Goal: Task Accomplishment & Management: Complete application form

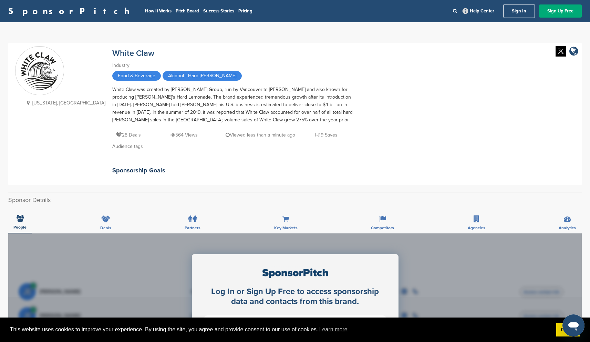
click at [94, 218] on div "People Deals Partners Key Markets Competitors Agencies Analytics" at bounding box center [294, 220] width 573 height 25
click at [112, 216] on div "Deals" at bounding box center [105, 220] width 21 height 25
click at [110, 217] on div "Deals" at bounding box center [105, 220] width 21 height 25
click at [145, 11] on link "How It Works" at bounding box center [158, 11] width 27 height 6
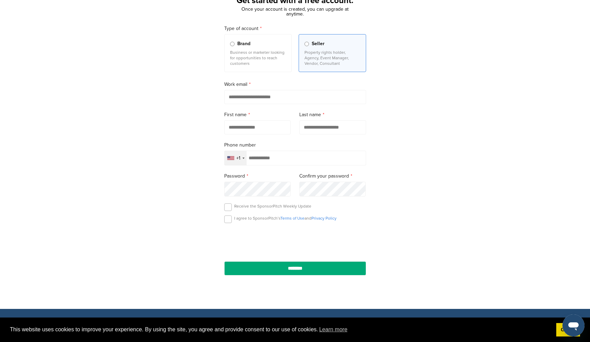
scroll to position [50, 0]
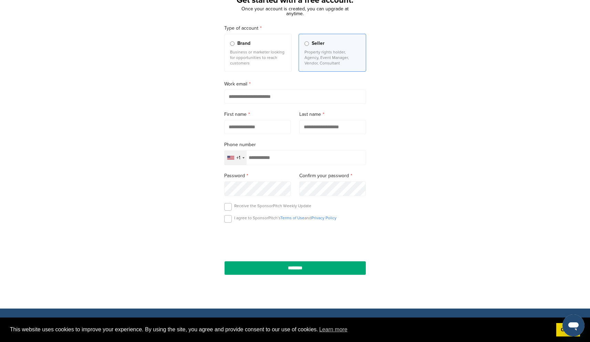
click at [232, 58] on p "Business or marketer looking for opportunities to reach customers" at bounding box center [258, 57] width 56 height 17
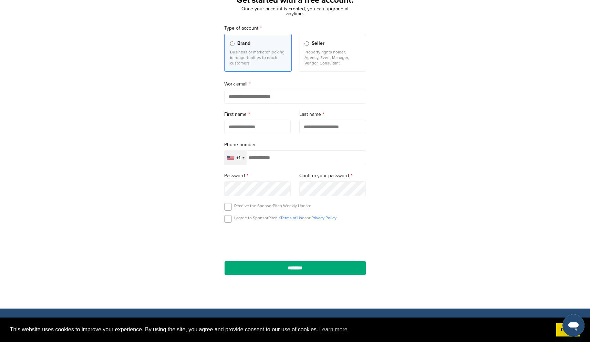
click at [258, 101] on input "email" at bounding box center [295, 97] width 142 height 14
type input "**********"
click at [242, 125] on input "text" at bounding box center [257, 127] width 67 height 14
type input "******"
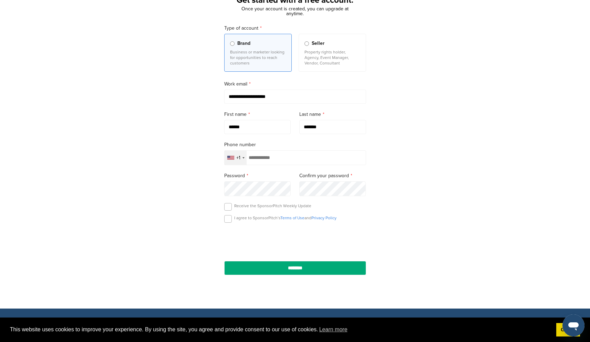
type input "*******"
type input "*"
type input "**********"
click at [252, 217] on p "I agree to SponsorPitch’s Terms of Use and Privacy Policy" at bounding box center [285, 218] width 102 height 6
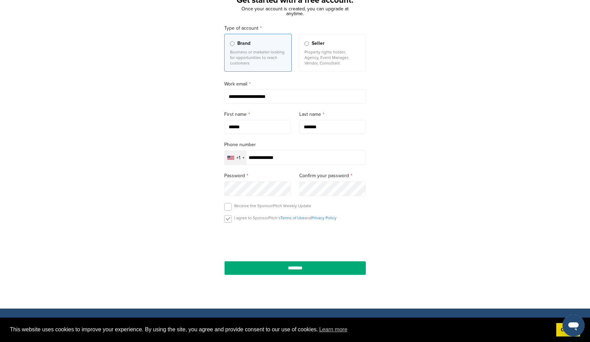
click at [225, 222] on label at bounding box center [228, 219] width 8 height 8
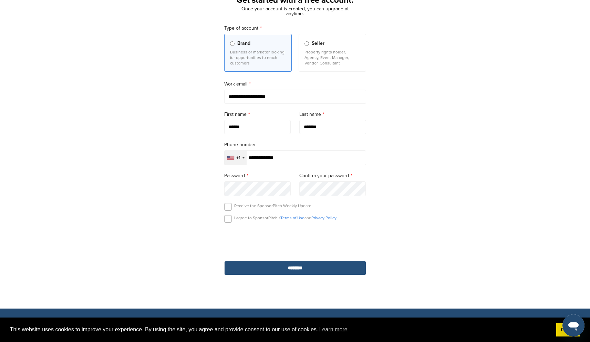
click at [281, 274] on input "********" at bounding box center [295, 268] width 142 height 14
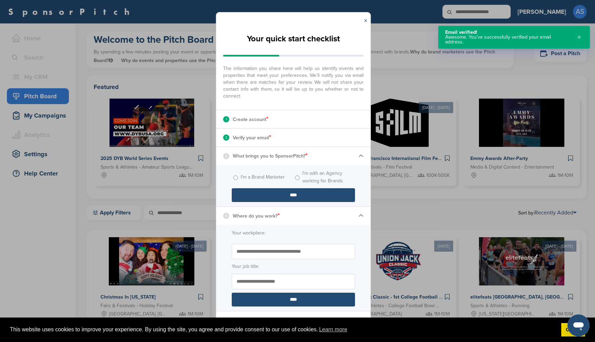
click at [277, 177] on label "I'm a Brand Marketer" at bounding box center [263, 177] width 44 height 8
click at [286, 191] on input "****" at bounding box center [293, 195] width 123 height 14
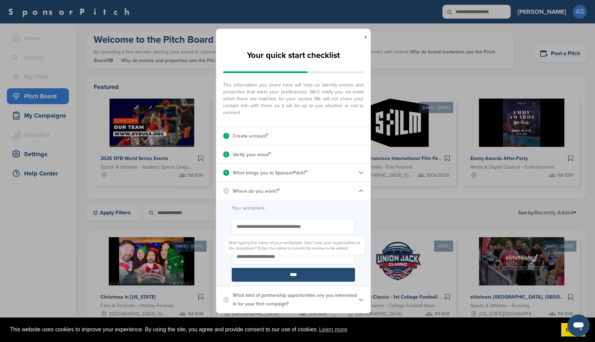
click at [282, 225] on input "Start typing the name of your workplace. Don’t see your organization in the dro…" at bounding box center [293, 226] width 123 height 15
type input "**********"
click at [283, 254] on input "Your job title:" at bounding box center [293, 256] width 123 height 15
type input "*"
type input "**********"
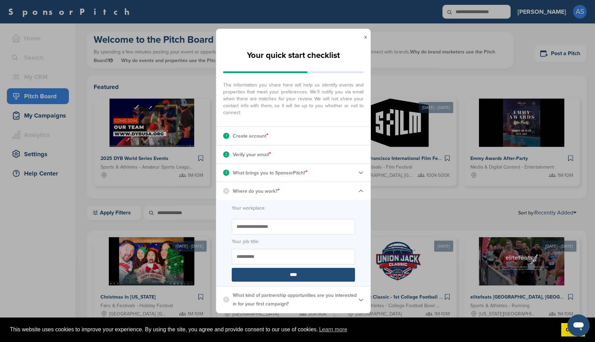
click at [286, 276] on input "****" at bounding box center [293, 275] width 123 height 14
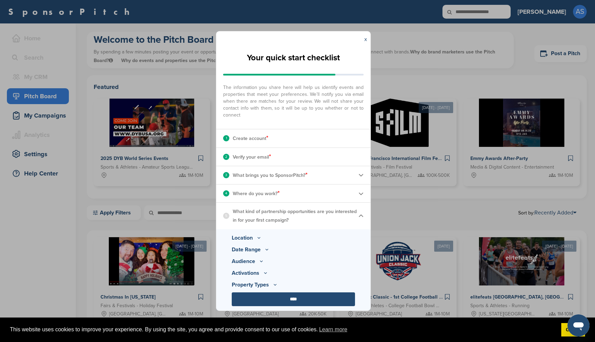
click at [256, 237] on p "Location" at bounding box center [293, 237] width 123 height 8
click at [259, 238] on icon at bounding box center [259, 238] width 6 height 6
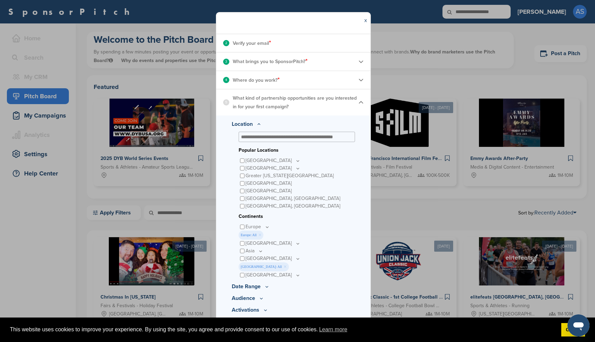
scroll to position [112, 0]
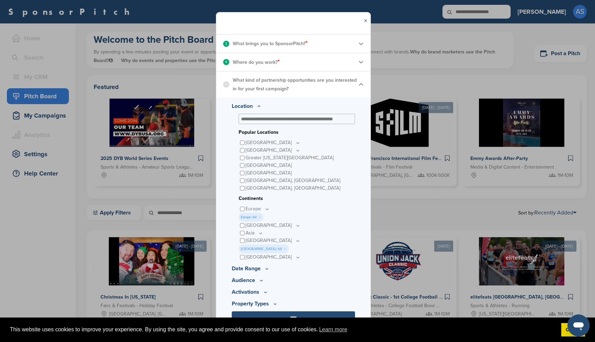
click at [261, 266] on p "Date Range" at bounding box center [293, 268] width 123 height 8
click at [264, 268] on icon at bounding box center [267, 269] width 6 height 6
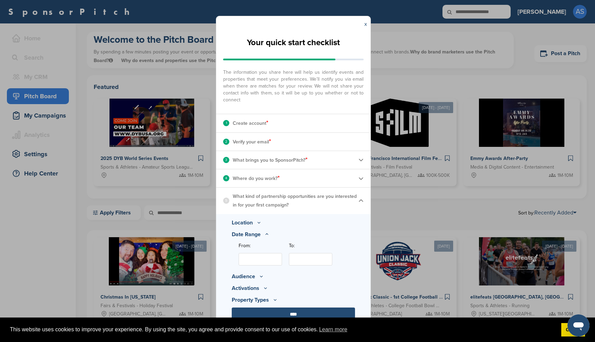
scroll to position [0, 0]
click at [268, 262] on input "From:" at bounding box center [260, 259] width 43 height 12
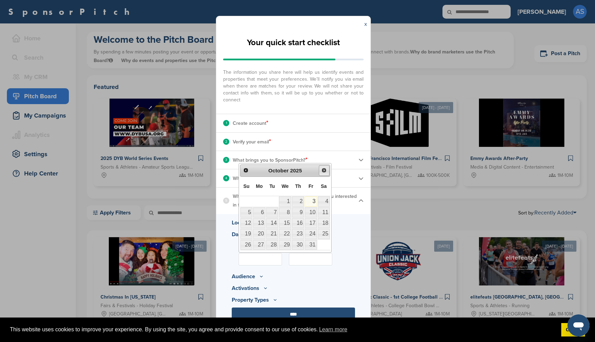
click at [323, 170] on span "Next" at bounding box center [324, 170] width 6 height 6
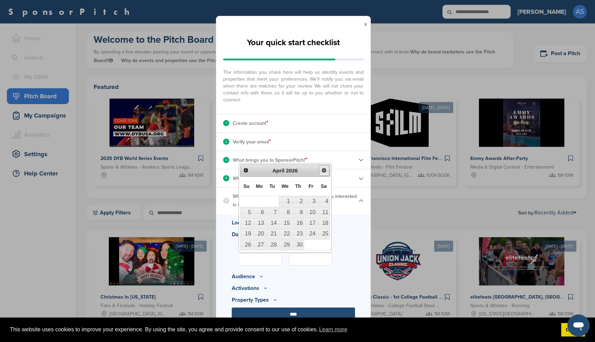
click at [323, 170] on span "Next" at bounding box center [324, 170] width 6 height 6
click at [287, 223] on link "15" at bounding box center [285, 223] width 12 height 10
type input "**********"
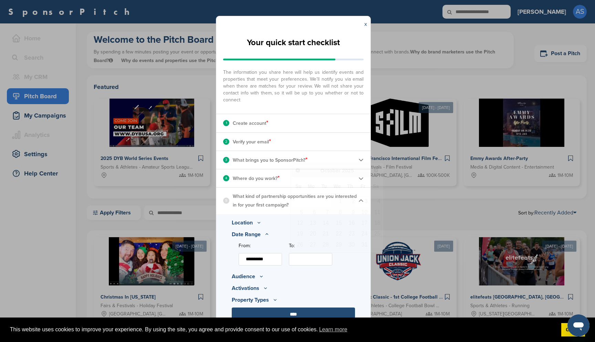
click at [308, 258] on input "To:" at bounding box center [310, 259] width 43 height 12
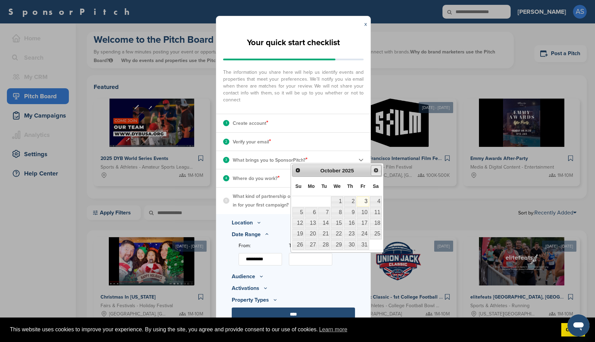
click at [374, 170] on span "Next" at bounding box center [376, 170] width 6 height 6
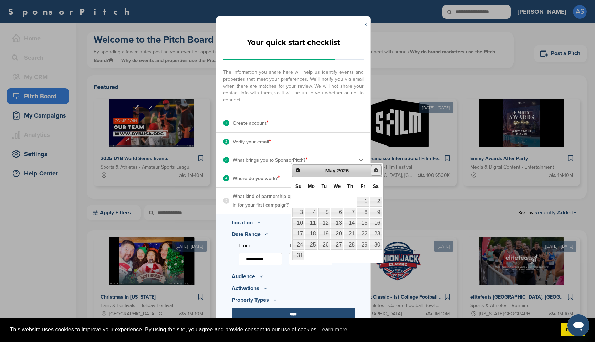
click at [374, 170] on span "Next" at bounding box center [376, 170] width 6 height 6
click at [300, 169] on span "Prev" at bounding box center [298, 170] width 6 height 6
click at [374, 235] on link "22" at bounding box center [376, 234] width 12 height 10
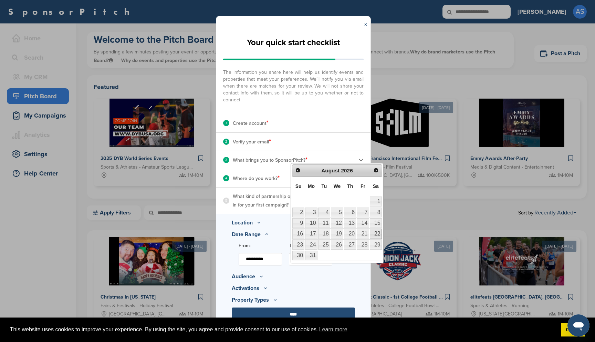
type input "**********"
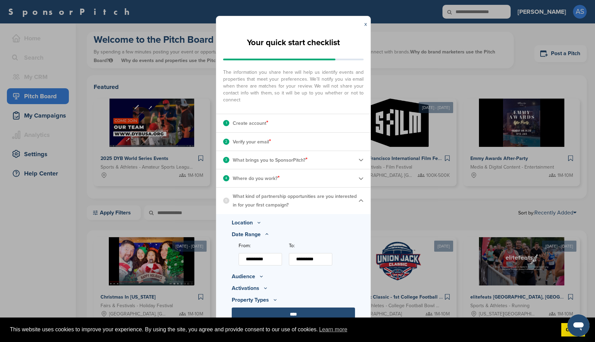
click at [275, 257] on input "**********" at bounding box center [260, 259] width 43 height 12
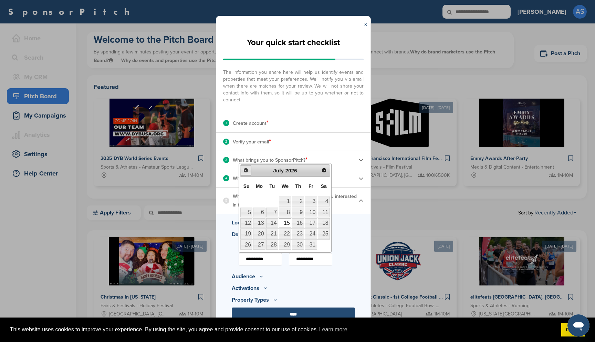
click at [248, 170] on span "Prev" at bounding box center [246, 170] width 6 height 6
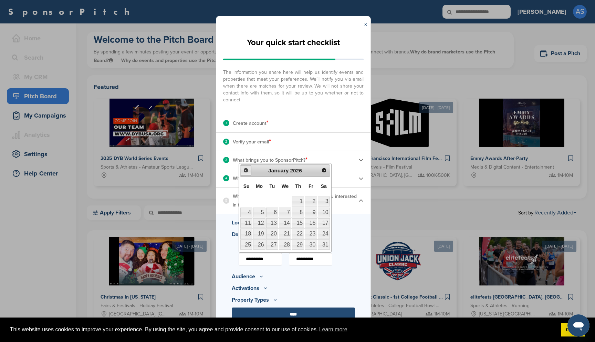
click at [248, 170] on span "Prev" at bounding box center [246, 170] width 6 height 6
click at [312, 197] on link "3" at bounding box center [311, 201] width 12 height 10
type input "**********"
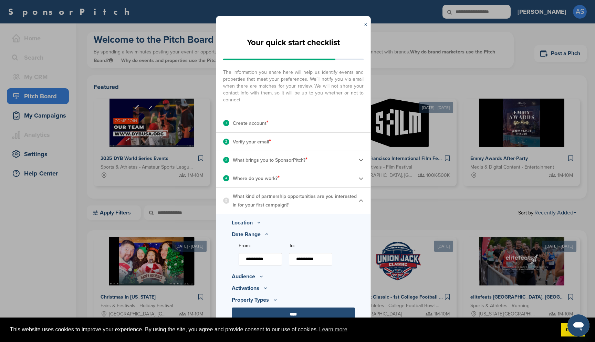
click at [259, 274] on icon at bounding box center [262, 276] width 6 height 6
click at [277, 254] on icon at bounding box center [279, 254] width 6 height 6
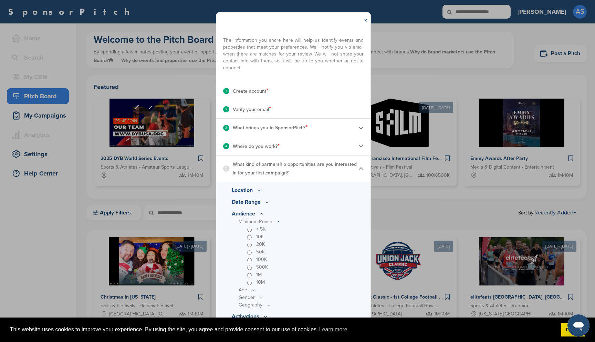
scroll to position [53, 0]
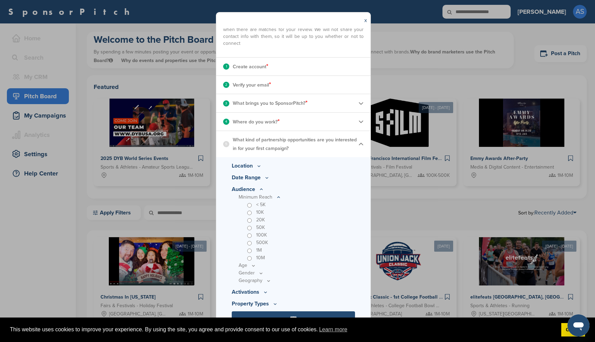
click at [269, 198] on p "Minimum Reach" at bounding box center [297, 197] width 116 height 8
click at [272, 198] on p "Minimum Reach" at bounding box center [297, 197] width 116 height 8
click at [272, 197] on p "Minimum Reach" at bounding box center [297, 197] width 116 height 8
click at [278, 197] on icon at bounding box center [279, 197] width 6 height 6
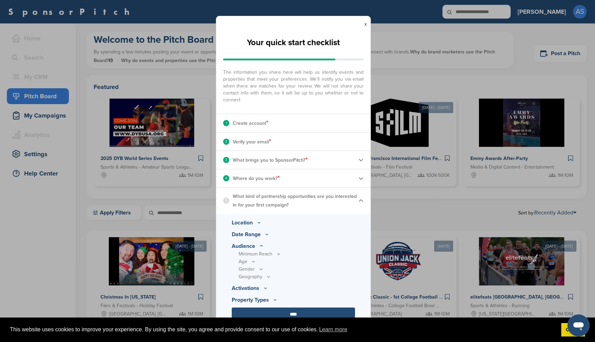
click at [263, 285] on icon at bounding box center [266, 288] width 6 height 6
click at [267, 288] on p "Audience Data" at bounding box center [264, 288] width 31 height 8
click at [273, 299] on icon at bounding box center [275, 300] width 6 height 6
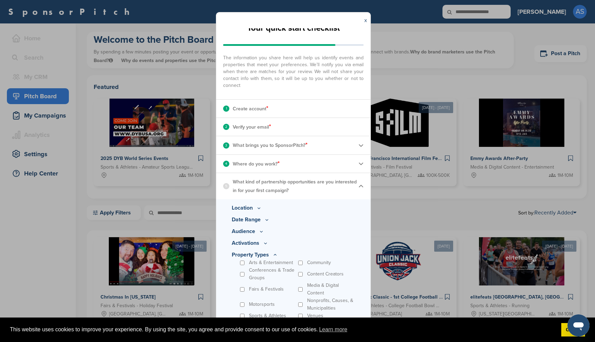
scroll to position [22, 0]
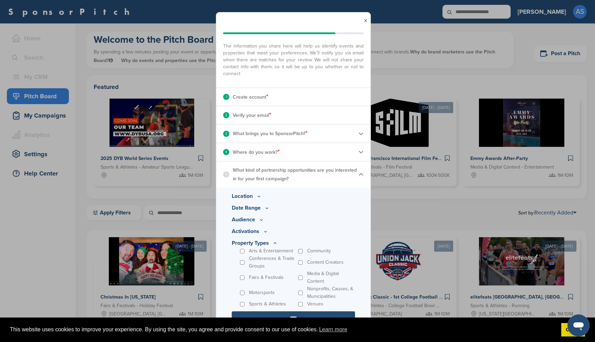
click at [264, 230] on icon at bounding box center [266, 231] width 6 height 6
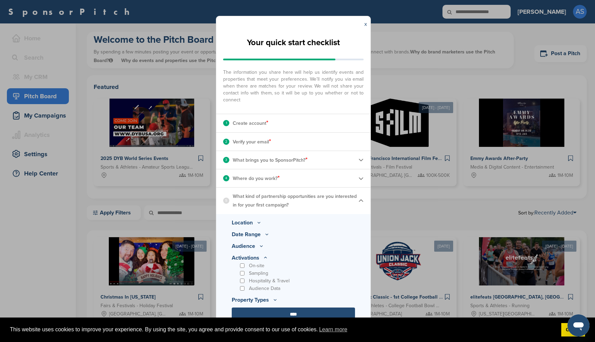
scroll to position [0, 0]
click at [269, 282] on p "Hospitality & Travel" at bounding box center [269, 281] width 41 height 8
click at [276, 298] on icon at bounding box center [275, 300] width 6 height 6
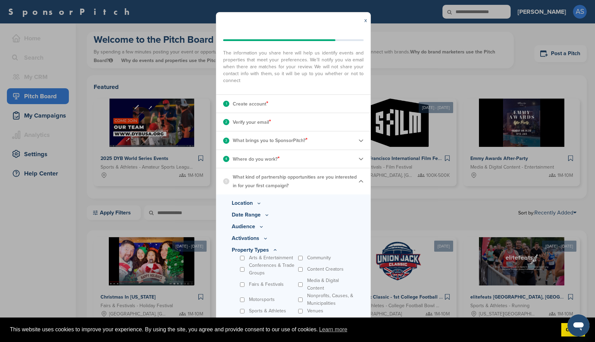
scroll to position [20, 0]
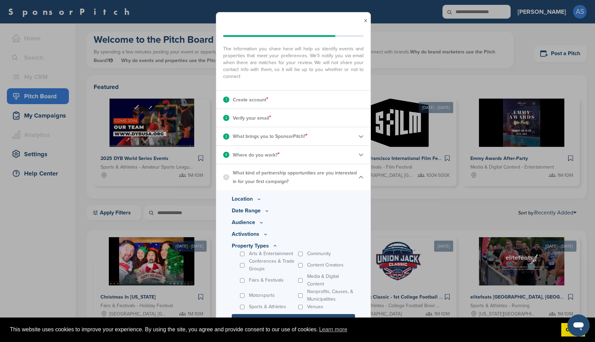
click at [265, 233] on icon at bounding box center [266, 234] width 6 height 6
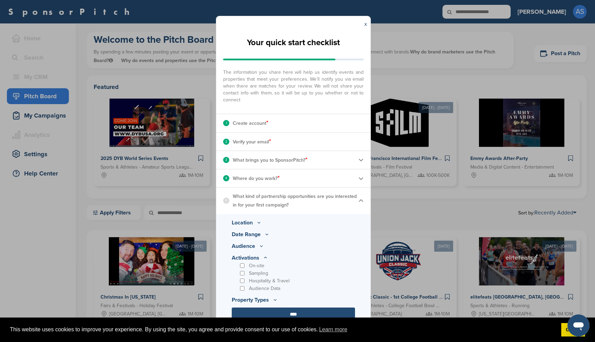
scroll to position [0, 0]
click at [275, 279] on p "Hospitality & Travel" at bounding box center [269, 281] width 41 height 8
click at [274, 298] on icon at bounding box center [275, 300] width 6 height 6
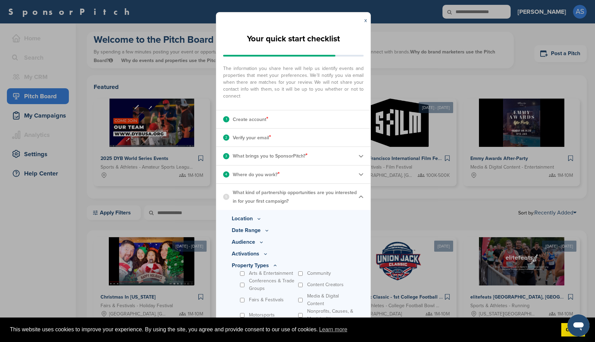
scroll to position [22, 0]
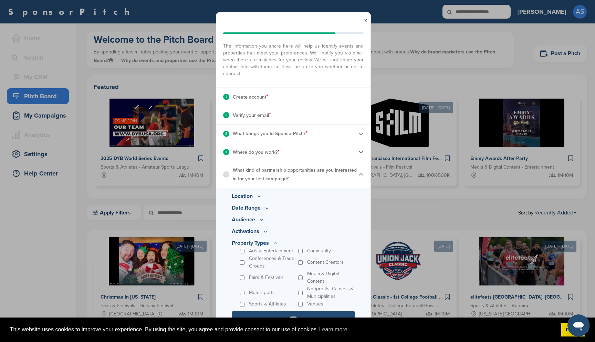
click at [278, 250] on p "Arts & Entertainment" at bounding box center [271, 251] width 44 height 8
click at [309, 275] on p "Media & Digital Content" at bounding box center [331, 277] width 48 height 15
click at [262, 232] on p "Activations" at bounding box center [293, 231] width 123 height 8
click at [264, 230] on icon at bounding box center [266, 231] width 6 height 6
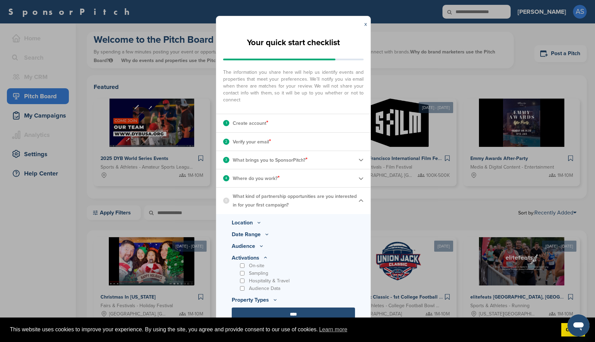
click at [287, 305] on div "Location Popular Locations United States Midwest Illinois Indiana Iowa Kansas M…" at bounding box center [293, 270] width 154 height 112
click at [287, 310] on input "****" at bounding box center [293, 314] width 123 height 14
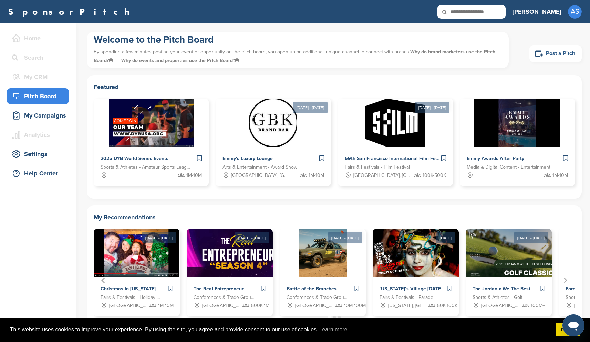
click at [558, 51] on link "Post a Pitch" at bounding box center [555, 53] width 52 height 17
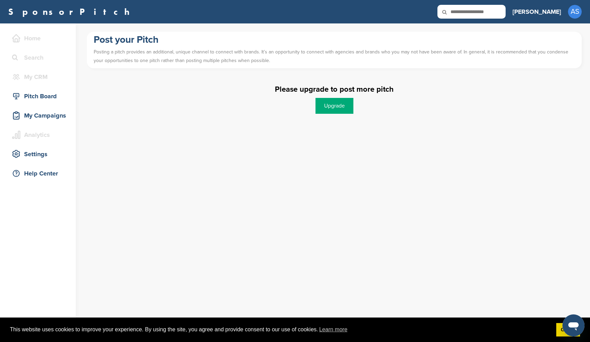
click at [348, 107] on link "Upgrade" at bounding box center [334, 106] width 38 height 16
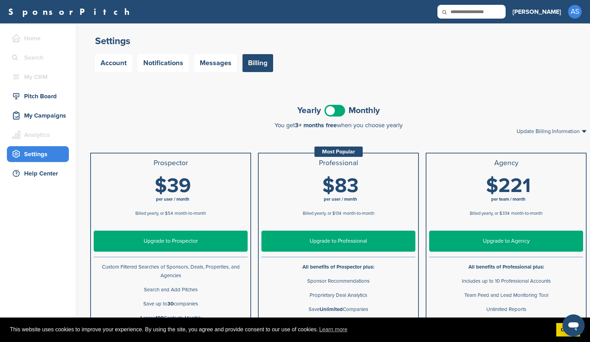
click at [325, 108] on span at bounding box center [334, 111] width 21 height 12
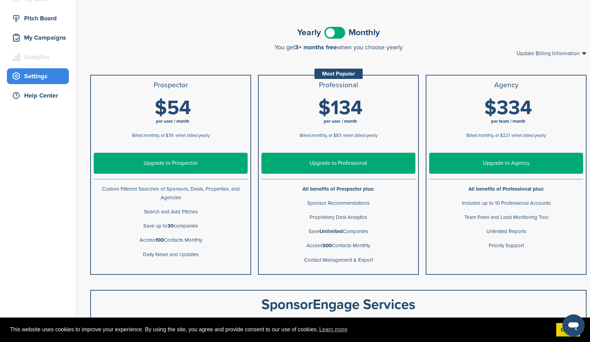
scroll to position [120, 0]
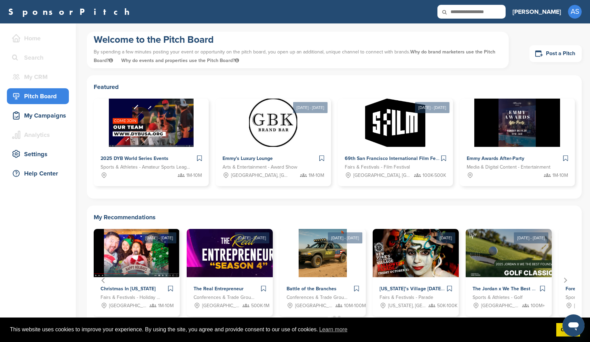
click at [461, 7] on icon at bounding box center [448, 12] width 23 height 14
click at [491, 15] on input "text" at bounding box center [471, 12] width 68 height 14
type input "******"
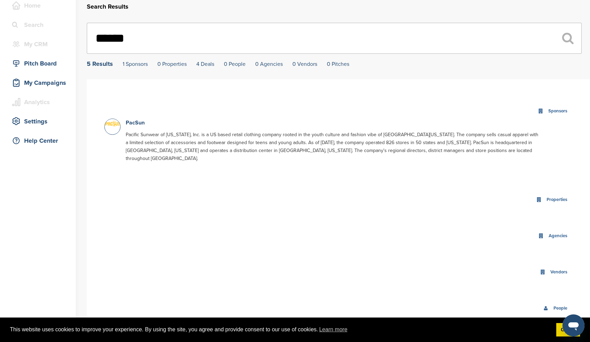
scroll to position [39, 0]
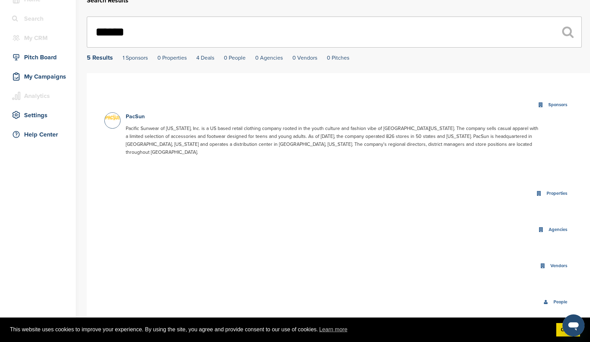
click at [558, 105] on div "Sponsors" at bounding box center [558, 105] width 22 height 8
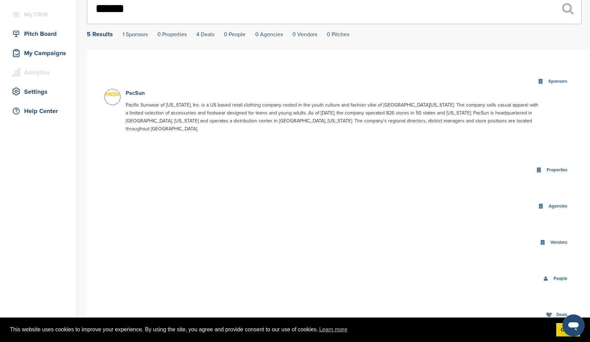
scroll to position [0, 0]
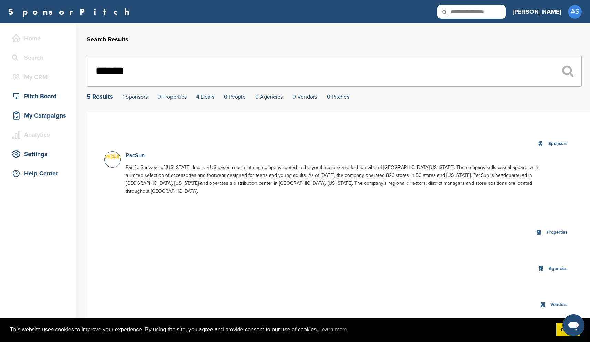
click at [131, 153] on p "PacSun" at bounding box center [333, 155] width 414 height 9
click at [133, 156] on link "PacSun" at bounding box center [135, 155] width 19 height 7
click at [202, 99] on link "4 Deals" at bounding box center [205, 96] width 18 height 7
click at [41, 37] on div "Home" at bounding box center [39, 38] width 59 height 12
click at [54, 89] on div "Pitch Board" at bounding box center [38, 96] width 62 height 16
